Goal: Transaction & Acquisition: Purchase product/service

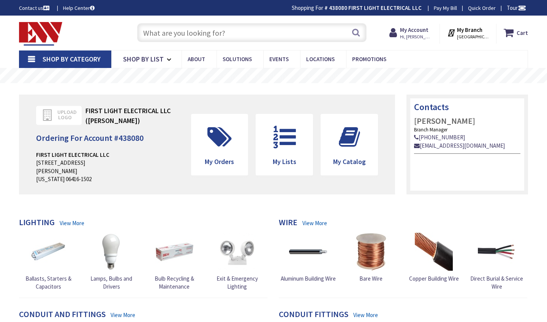
click at [287, 35] on input "text" at bounding box center [252, 32] width 230 height 19
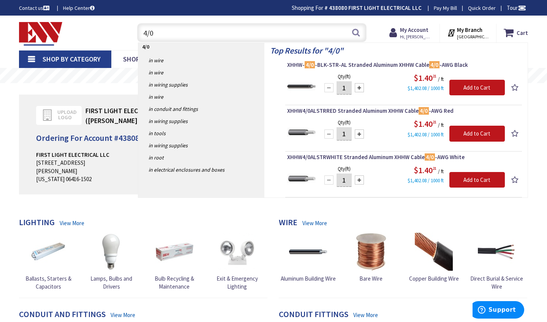
type input "4/0"
click at [347, 89] on input "1" at bounding box center [344, 87] width 15 height 13
type input "100"
click at [473, 87] on input "Add to Cart" at bounding box center [478, 88] width 56 height 16
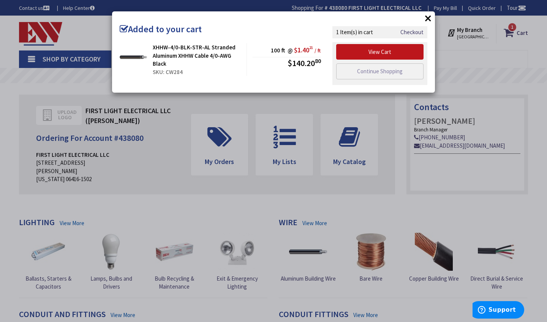
click at [427, 15] on button "×" at bounding box center [428, 18] width 11 height 11
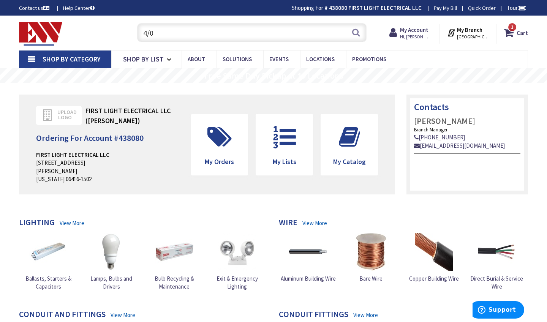
click at [246, 34] on input "4/0" at bounding box center [252, 32] width 230 height 19
type input "4"
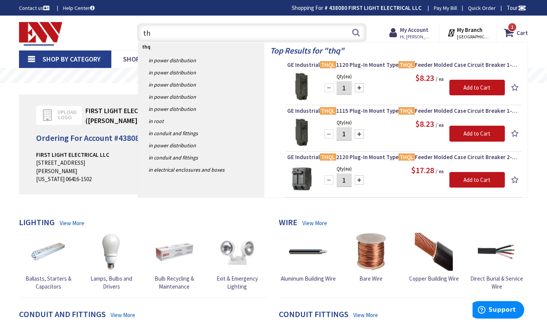
type input "t"
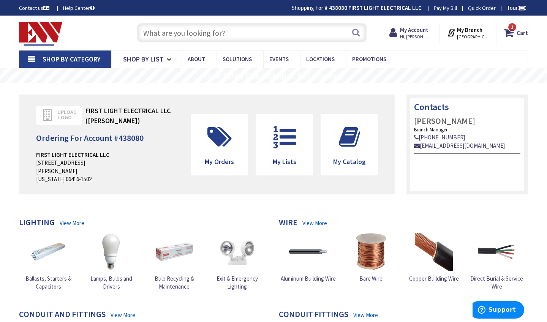
type input "a"
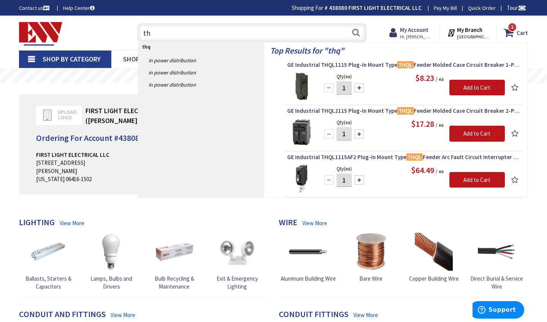
type input "t"
type input "a"
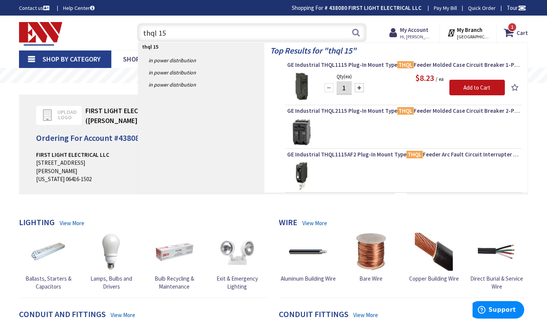
type input "thql 15"
click at [346, 89] on input "1" at bounding box center [344, 87] width 15 height 13
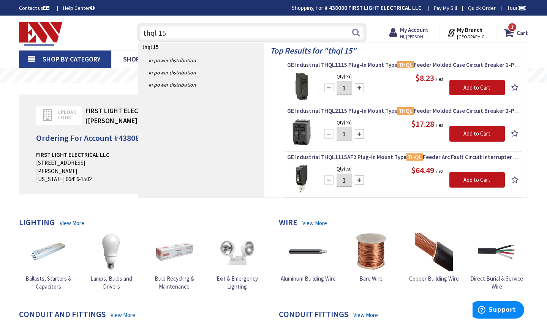
click at [346, 89] on input "1" at bounding box center [344, 87] width 15 height 13
type input "20"
click at [467, 89] on input "Add to Cart" at bounding box center [478, 88] width 56 height 16
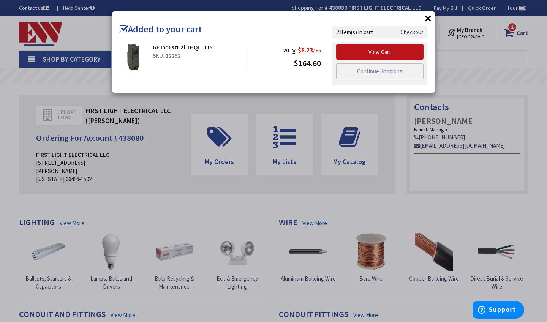
click at [431, 17] on button "×" at bounding box center [428, 18] width 11 height 11
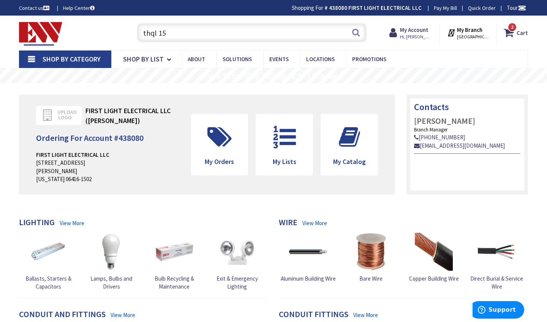
click at [201, 35] on input "thql 15" at bounding box center [252, 32] width 230 height 19
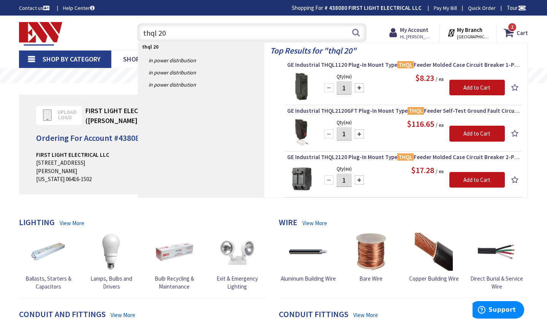
type input "thql 20"
click at [346, 88] on input "1" at bounding box center [344, 87] width 15 height 13
type input "10"
click at [484, 93] on input "Add to Cart" at bounding box center [478, 88] width 56 height 16
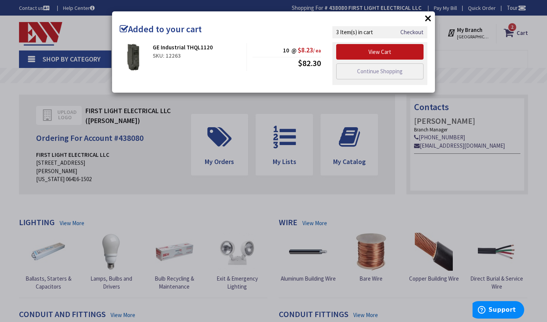
click at [433, 22] on button "×" at bounding box center [428, 18] width 11 height 11
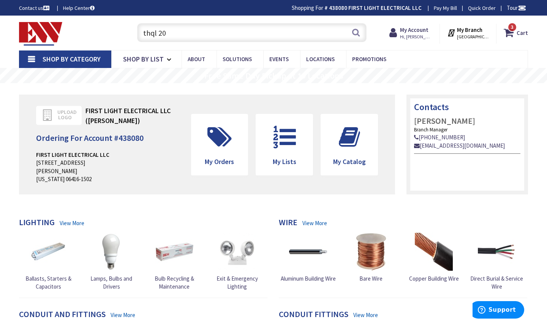
click at [250, 25] on input "thql 20" at bounding box center [252, 32] width 230 height 19
click at [248, 35] on input "thql 20" at bounding box center [252, 32] width 230 height 19
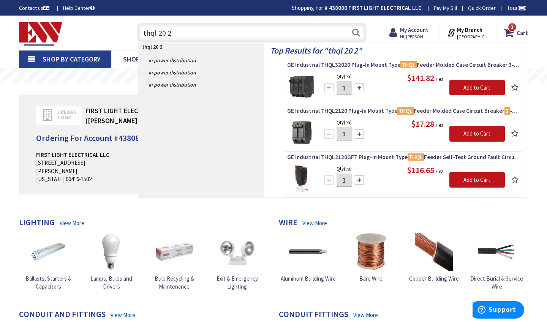
type input "thql 20 2"
click at [360, 132] on div at bounding box center [359, 134] width 9 height 9
type input "4"
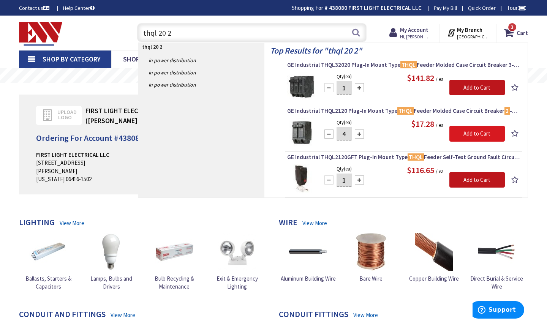
click at [473, 136] on input "Add to Cart" at bounding box center [478, 134] width 56 height 16
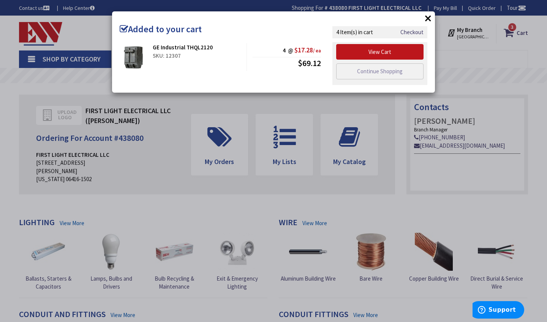
click at [428, 22] on button "×" at bounding box center [428, 18] width 11 height 11
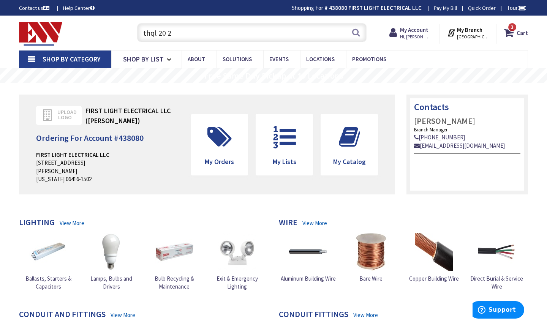
click at [272, 35] on input "thql 20 2" at bounding box center [252, 32] width 230 height 19
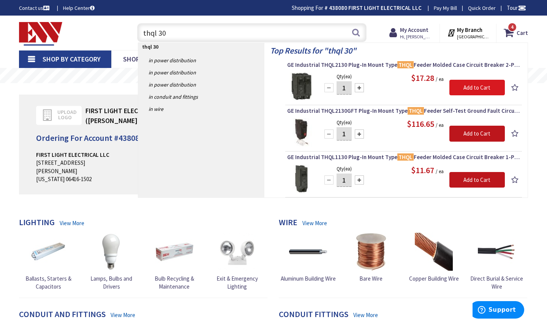
click at [460, 87] on input "Add to Cart" at bounding box center [478, 88] width 56 height 16
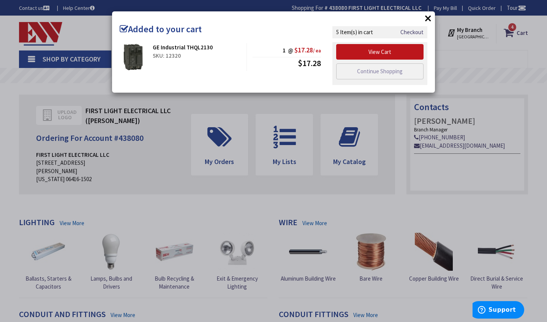
click at [426, 19] on button "×" at bounding box center [428, 18] width 11 height 11
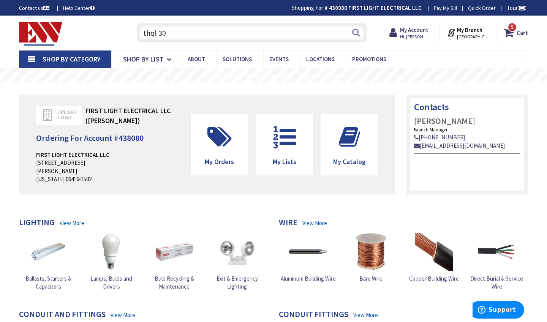
click at [321, 33] on input "thql 30" at bounding box center [252, 32] width 230 height 19
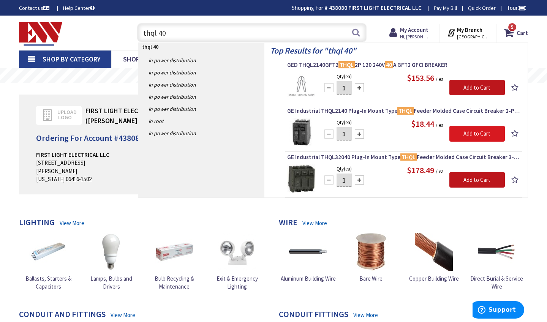
click at [467, 133] on input "Add to Cart" at bounding box center [478, 134] width 56 height 16
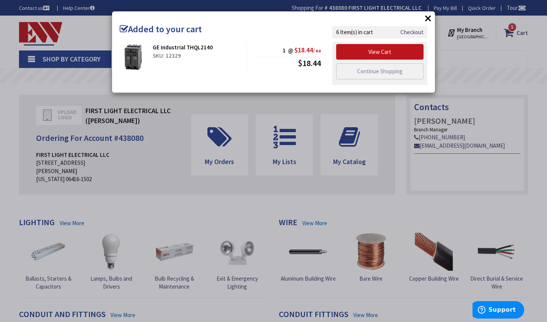
click at [427, 16] on button "×" at bounding box center [428, 18] width 11 height 11
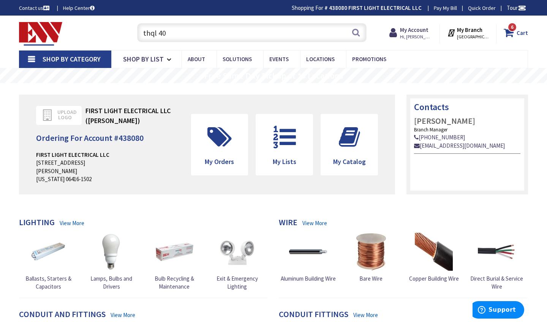
click at [508, 36] on icon at bounding box center [510, 33] width 13 height 14
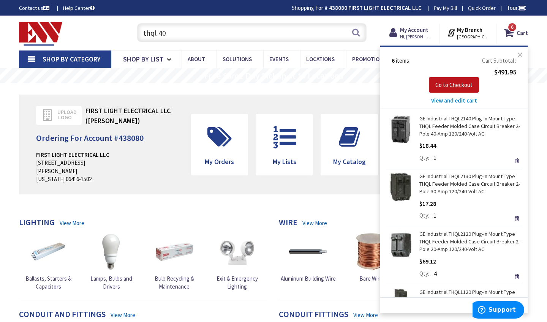
click at [521, 54] on button "Close" at bounding box center [520, 54] width 15 height 15
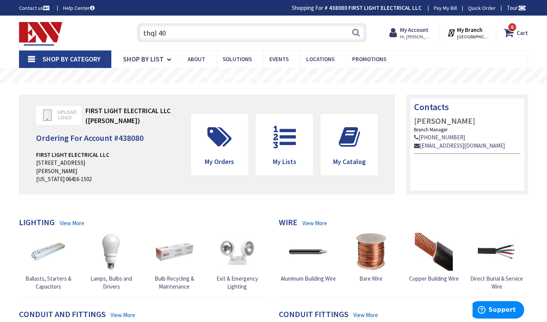
click at [241, 36] on input "thql 40" at bounding box center [252, 32] width 230 height 19
type input "t"
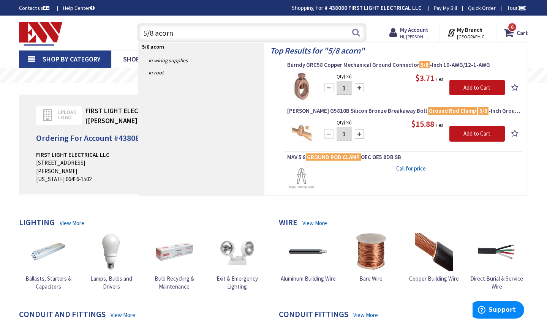
type input "5/8 acorn"
click at [358, 85] on div at bounding box center [359, 87] width 9 height 9
type input "2"
click at [470, 85] on input "Add to Cart" at bounding box center [478, 88] width 56 height 16
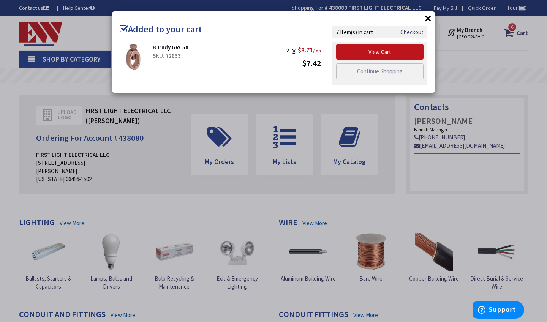
click at [428, 18] on button "×" at bounding box center [428, 18] width 11 height 11
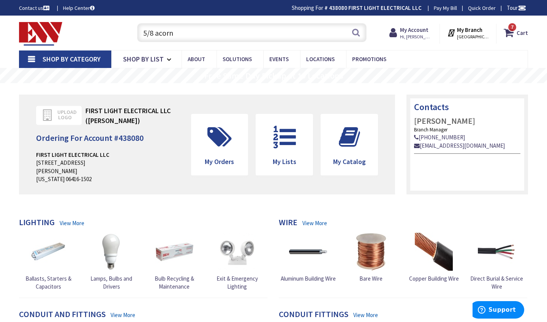
drag, startPoint x: 178, startPoint y: 37, endPoint x: 114, endPoint y: 36, distance: 64.3
click at [114, 36] on div "Toggle Nav 5/8 acorn 5/8 acorn Search 7 7 7 items Cart My Cart 7 Close 7" at bounding box center [273, 32] width 521 height 25
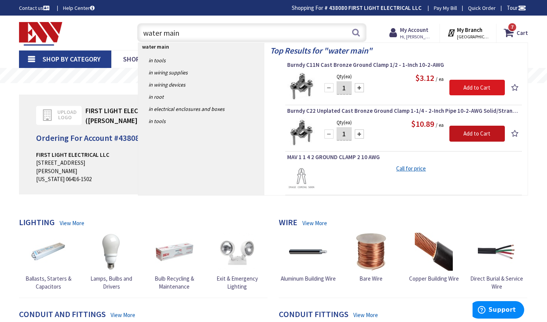
click at [493, 91] on input "Add to Cart" at bounding box center [478, 88] width 56 height 16
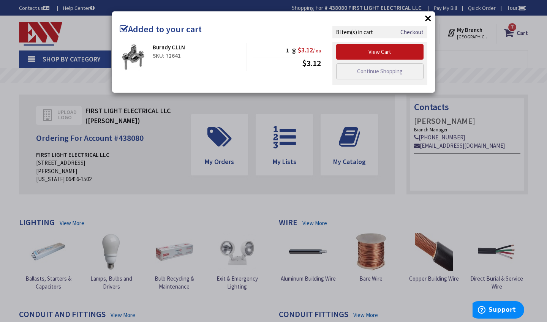
click at [430, 19] on button "×" at bounding box center [428, 18] width 11 height 11
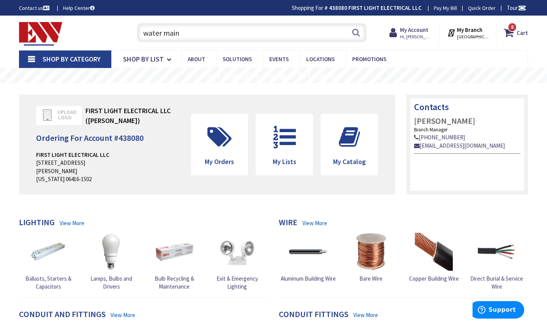
click at [251, 36] on input "water main" at bounding box center [252, 32] width 230 height 19
type input "w"
click at [515, 34] on icon at bounding box center [510, 33] width 13 height 14
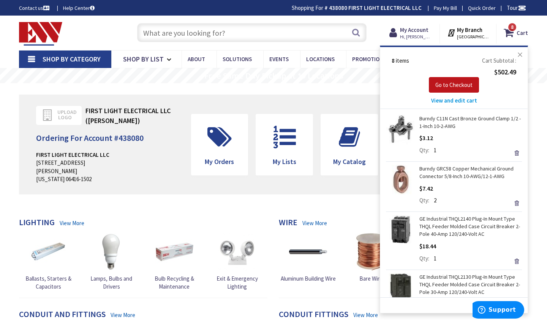
click at [522, 55] on button "Close" at bounding box center [520, 54] width 15 height 15
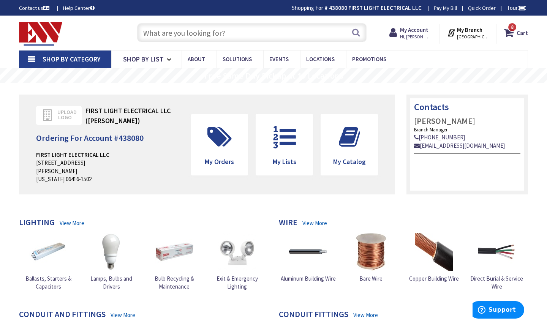
click at [232, 30] on input "text" at bounding box center [252, 32] width 230 height 19
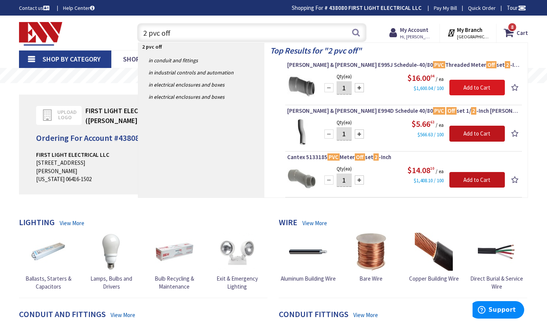
click at [455, 85] on input "Add to Cart" at bounding box center [478, 88] width 56 height 16
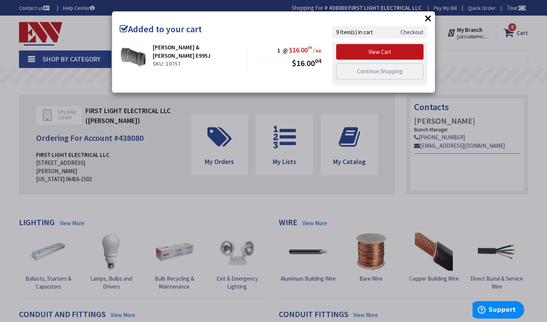
click at [427, 16] on button "×" at bounding box center [428, 18] width 11 height 11
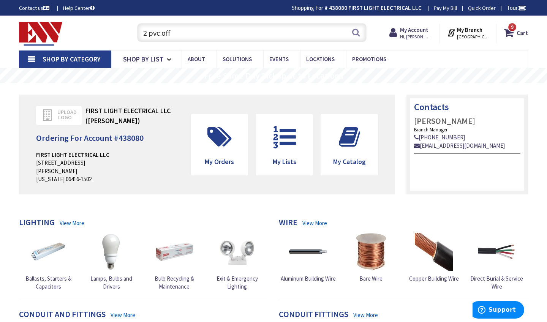
click at [225, 36] on input "2 pvc off" at bounding box center [252, 32] width 230 height 19
type input "2"
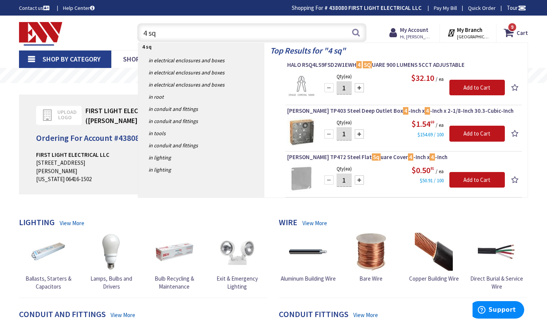
type input "4 sq"
click at [361, 135] on div at bounding box center [359, 134] width 9 height 9
type input "3"
click at [460, 138] on input "Add to Cart" at bounding box center [478, 134] width 56 height 16
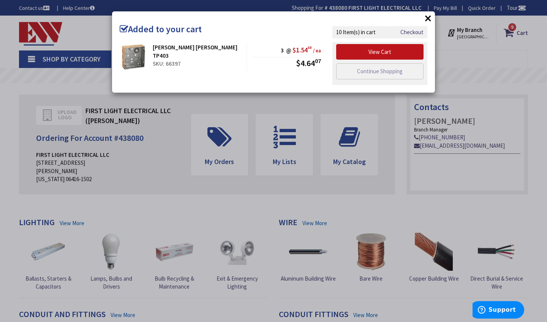
click at [431, 18] on button "×" at bounding box center [428, 18] width 11 height 11
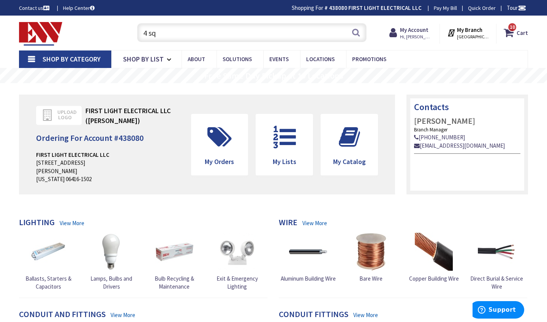
click at [286, 33] on input "4 sq" at bounding box center [252, 32] width 230 height 19
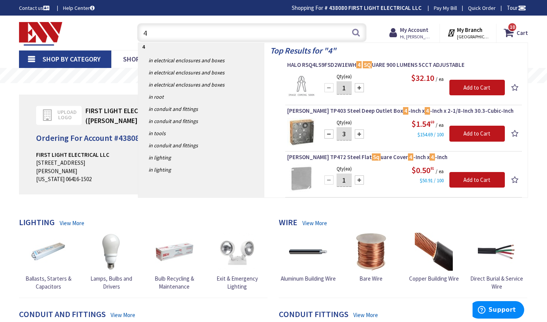
type input "4"
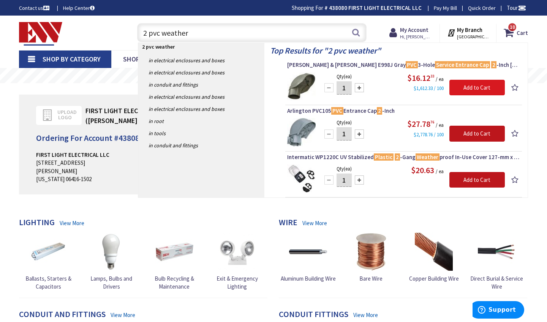
click at [466, 90] on input "Add to Cart" at bounding box center [478, 88] width 56 height 16
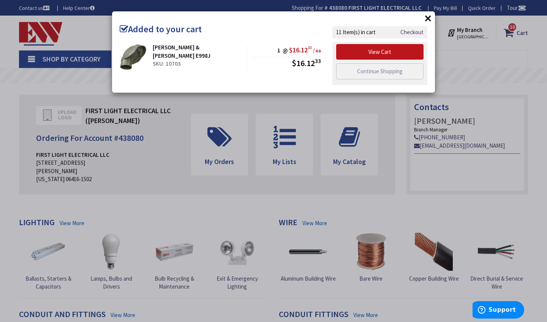
click at [427, 16] on button "×" at bounding box center [428, 18] width 11 height 11
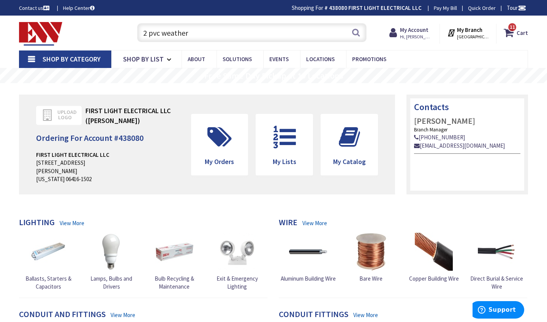
drag, startPoint x: 202, startPoint y: 28, endPoint x: 149, endPoint y: 33, distance: 53.8
click at [149, 33] on input "2 pvc weather" at bounding box center [252, 32] width 230 height 19
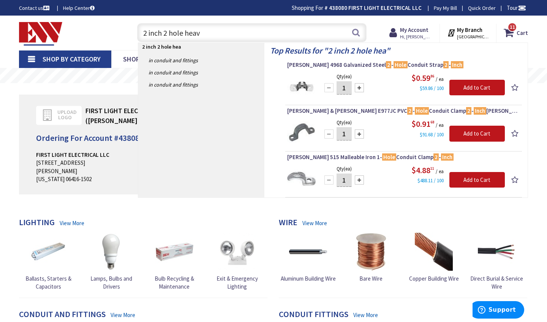
type input "2 inch 2 hole heavy"
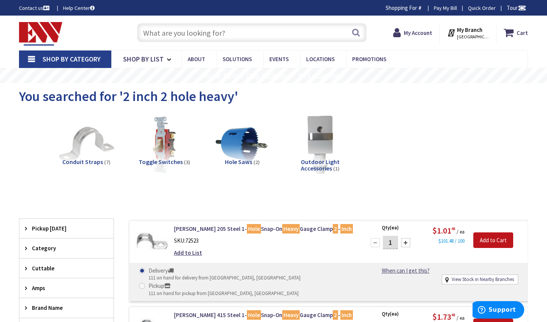
click at [211, 32] on input "text" at bounding box center [252, 32] width 230 height 19
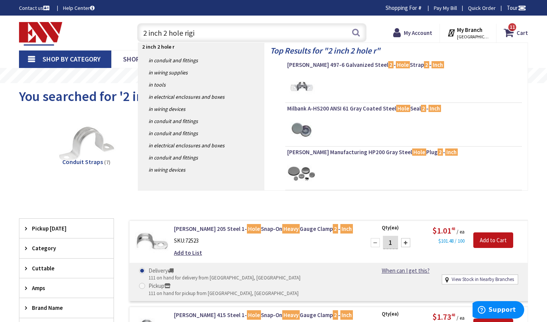
type input "2 inch 2 hole rigid"
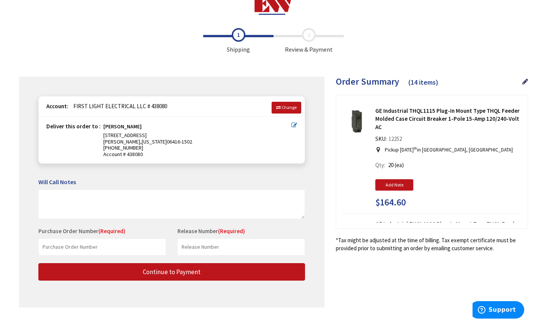
scroll to position [17, 0]
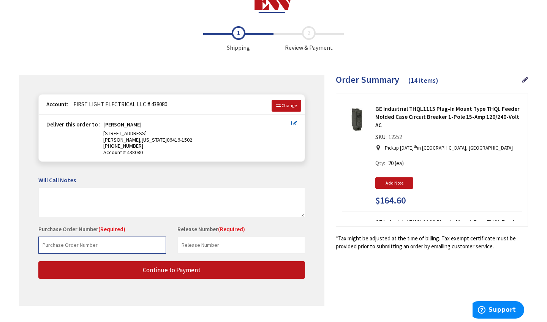
click at [158, 238] on input "text" at bounding box center [102, 245] width 128 height 17
type input "Tim Middlefield"
click at [240, 242] on input "text" at bounding box center [242, 245] width 128 height 17
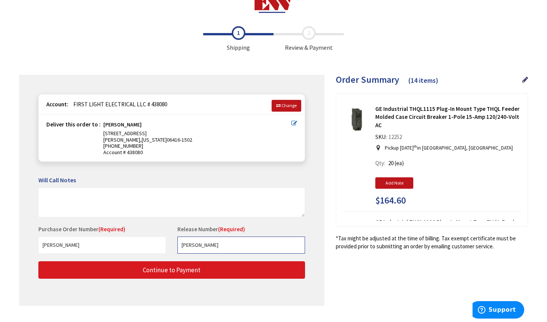
type input "Tim Middlefield"
click at [240, 270] on button "Continue to Payment" at bounding box center [171, 271] width 267 height 18
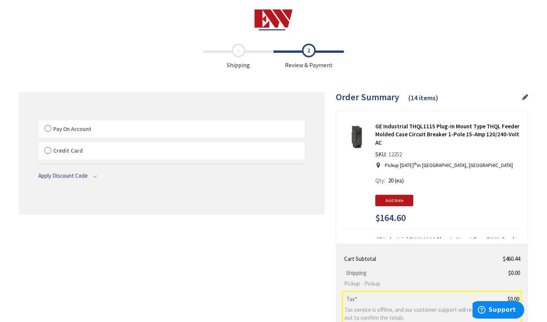
click at [80, 152] on span "Credit Card" at bounding box center [68, 150] width 30 height 7
click at [39, 144] on input "Credit Card" at bounding box center [39, 144] width 0 height 0
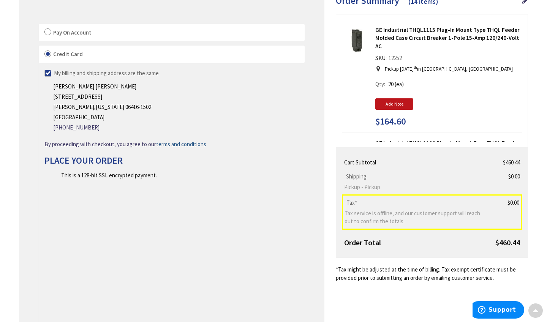
scroll to position [106, 0]
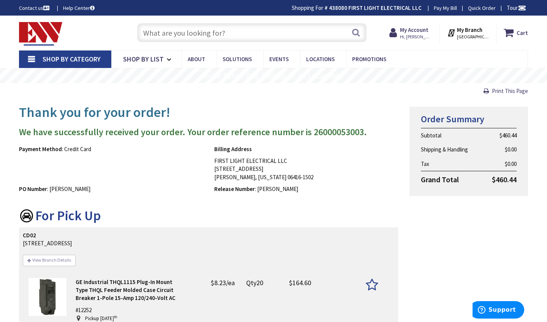
click at [174, 30] on input "text" at bounding box center [252, 32] width 230 height 19
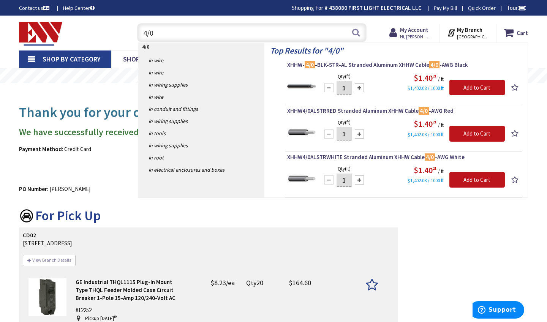
type input "4/0"
click at [349, 89] on input "1" at bounding box center [344, 87] width 15 height 13
type input "100"
click at [454, 84] on input "Add to Cart" at bounding box center [478, 88] width 56 height 16
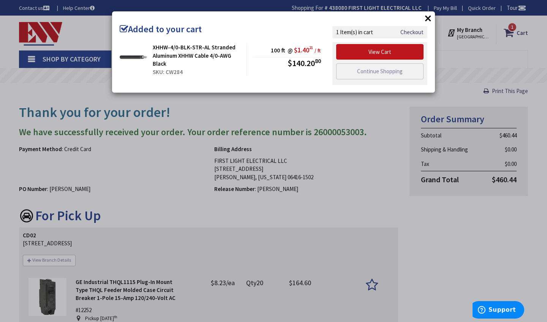
click at [427, 18] on button "×" at bounding box center [428, 18] width 11 height 11
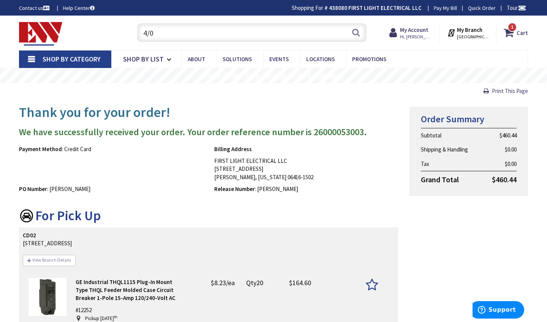
click at [231, 36] on input "4/0" at bounding box center [252, 32] width 230 height 19
type input "4"
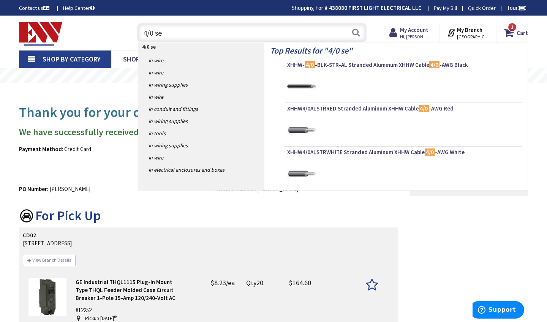
type input "4/0 ser"
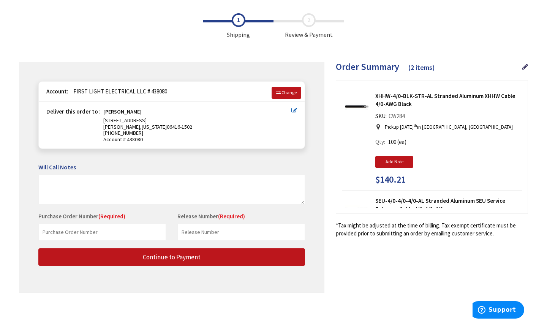
scroll to position [30, 0]
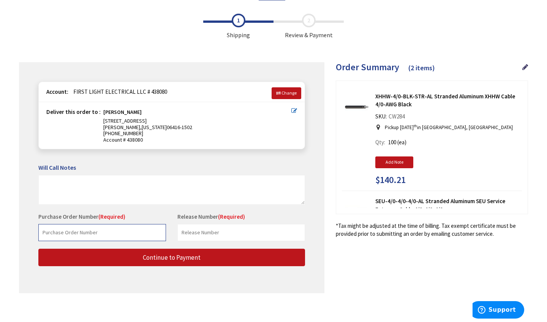
click at [145, 232] on input "text" at bounding box center [102, 232] width 128 height 17
type input "[PERSON_NAME]"
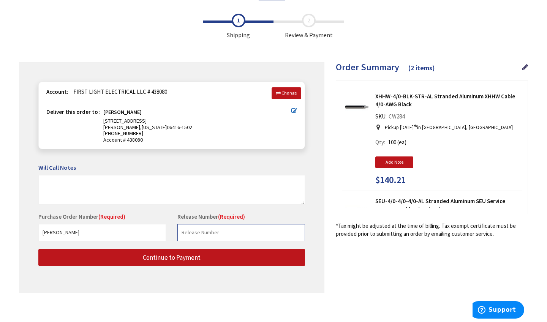
click at [214, 228] on input "text" at bounding box center [242, 232] width 128 height 17
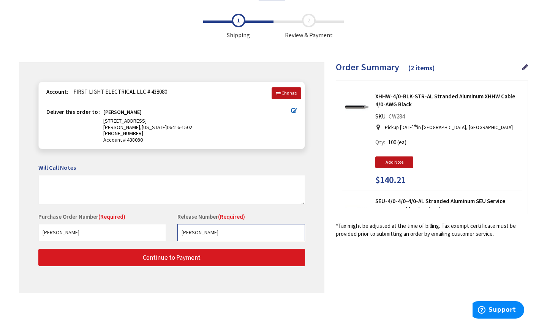
type input "[PERSON_NAME]"
click at [210, 254] on button "Continue to Payment" at bounding box center [171, 258] width 267 height 18
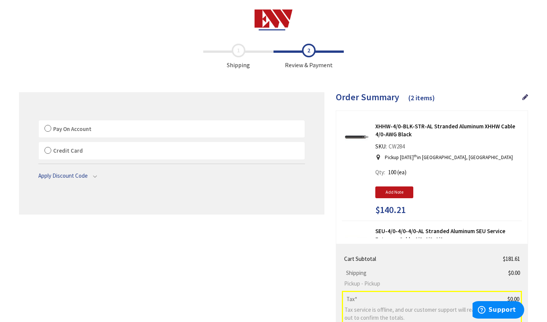
click at [115, 151] on label "Credit Card" at bounding box center [172, 150] width 266 height 17
click at [39, 144] on input "Credit Card" at bounding box center [39, 144] width 0 height 0
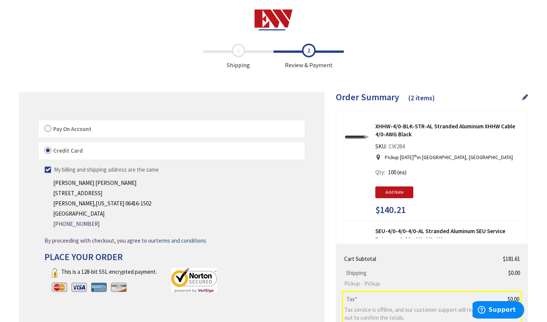
scroll to position [0, 0]
